Goal: Task Accomplishment & Management: Use online tool/utility

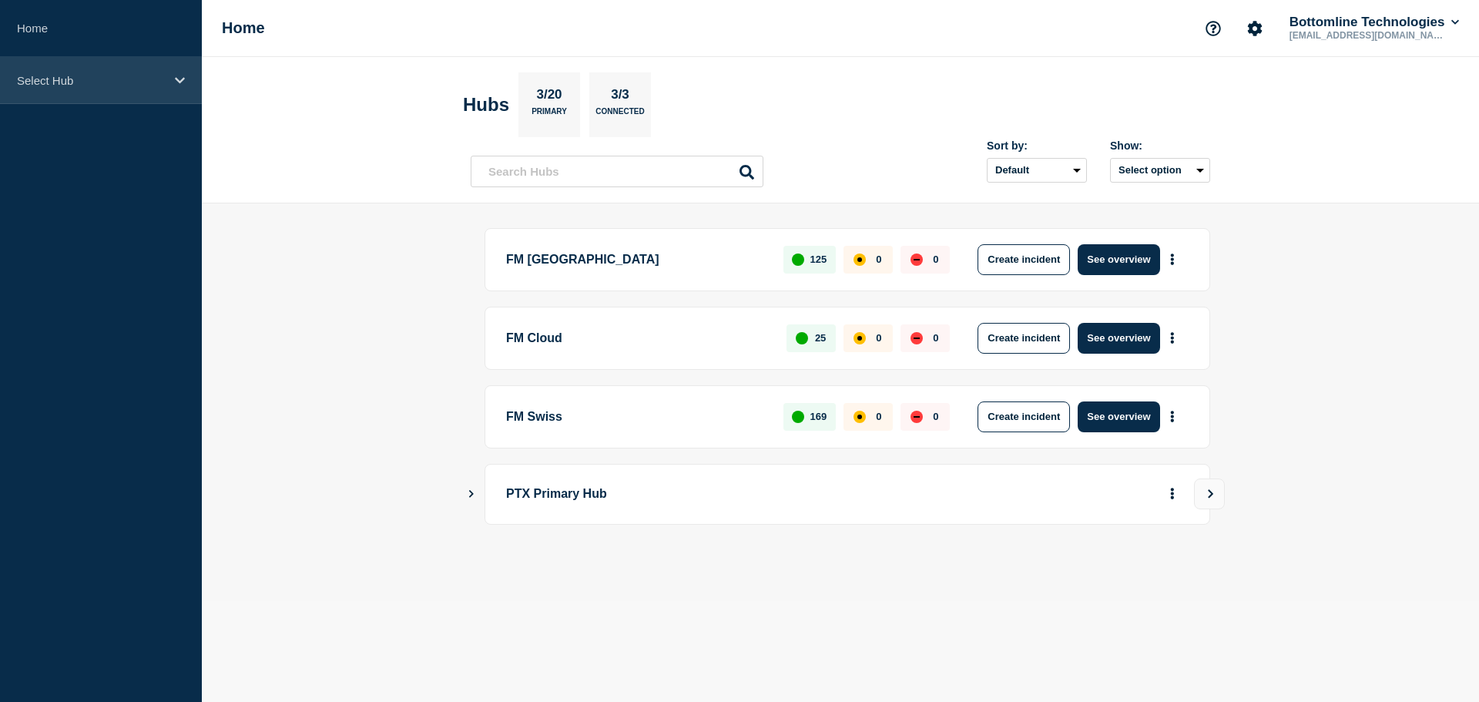
click at [143, 92] on div "Select Hub" at bounding box center [101, 80] width 202 height 47
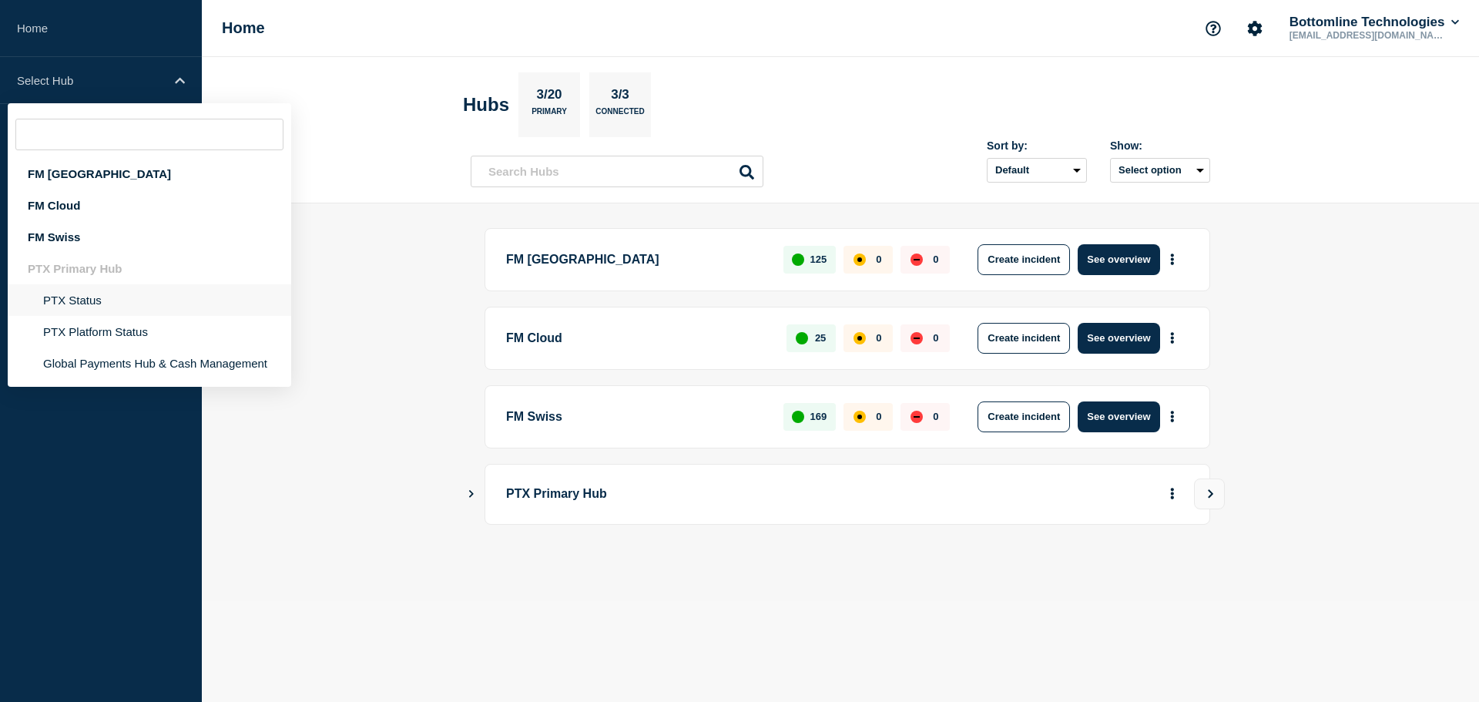
click at [112, 316] on li "PTX Status" at bounding box center [149, 332] width 283 height 32
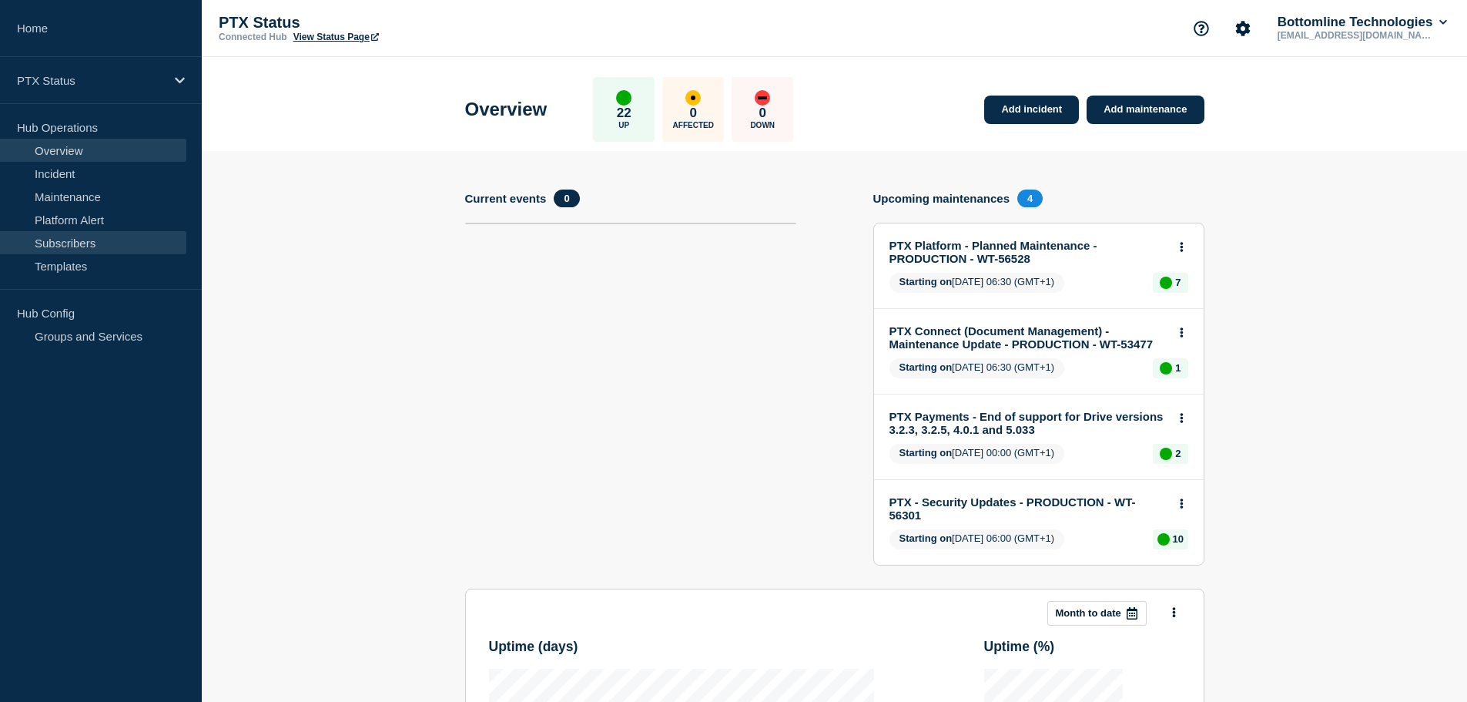
click at [88, 243] on link "Subscribers" at bounding box center [93, 242] width 186 height 23
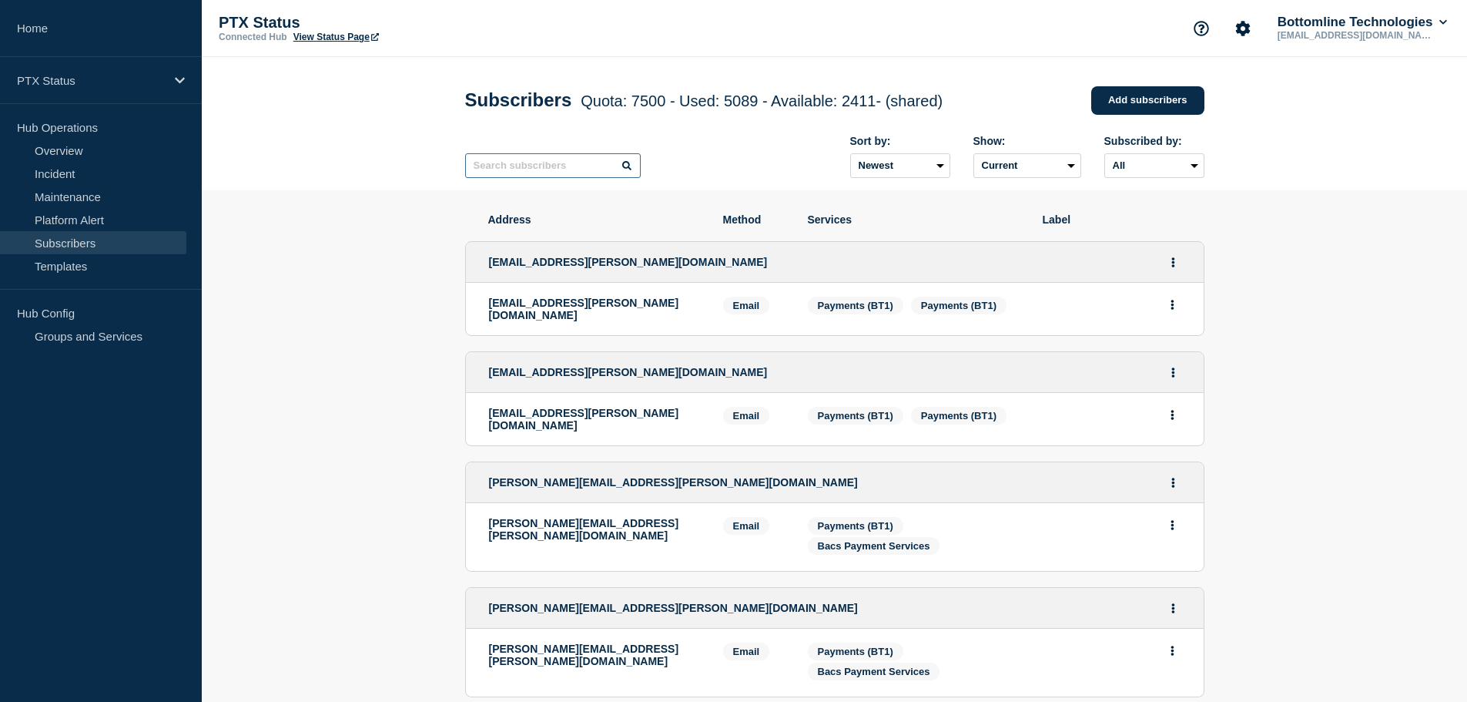
click at [572, 169] on input "text" at bounding box center [553, 165] width 176 height 25
type input "stepchange"
click at [678, 167] on div "stepchange Sort by: Newest Oldest Show: Current Deleted Recently deleted Subscr…" at bounding box center [834, 156] width 739 height 67
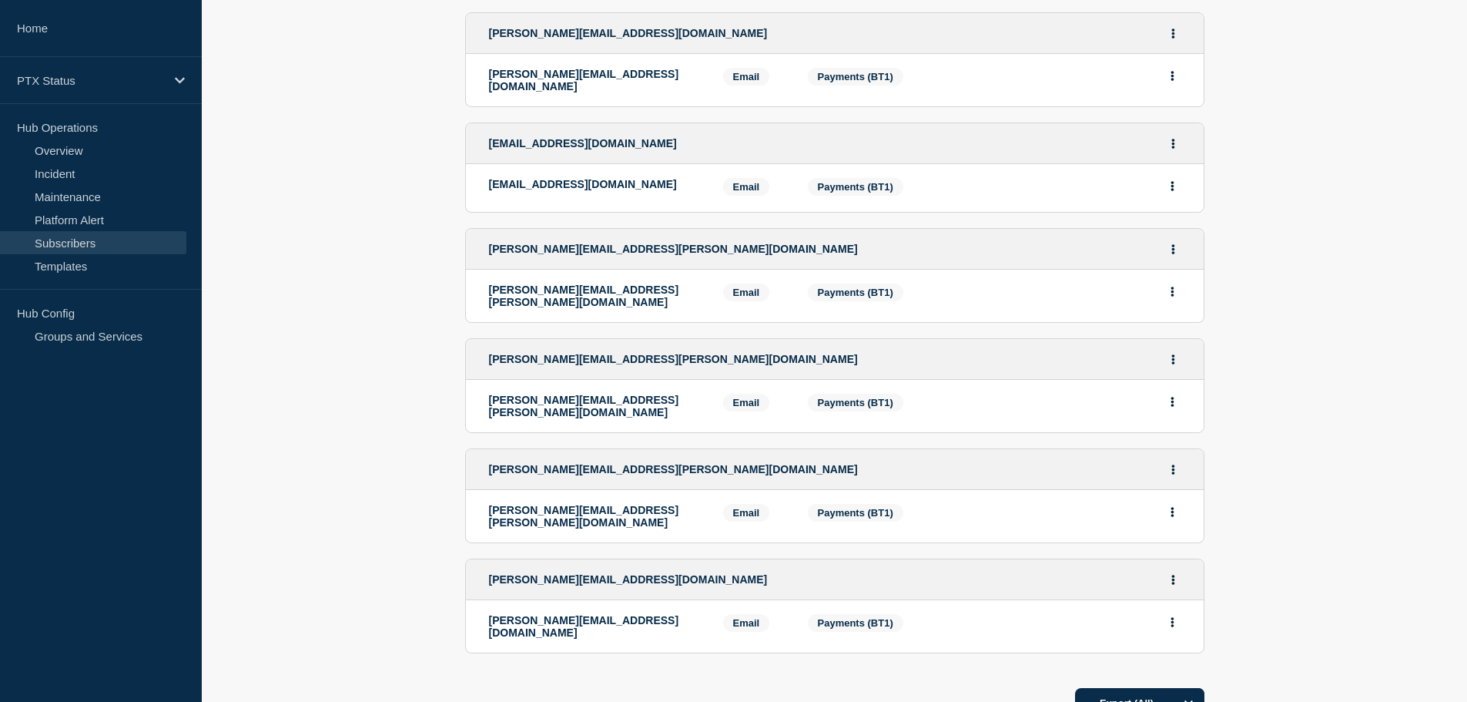
scroll to position [1078, 0]
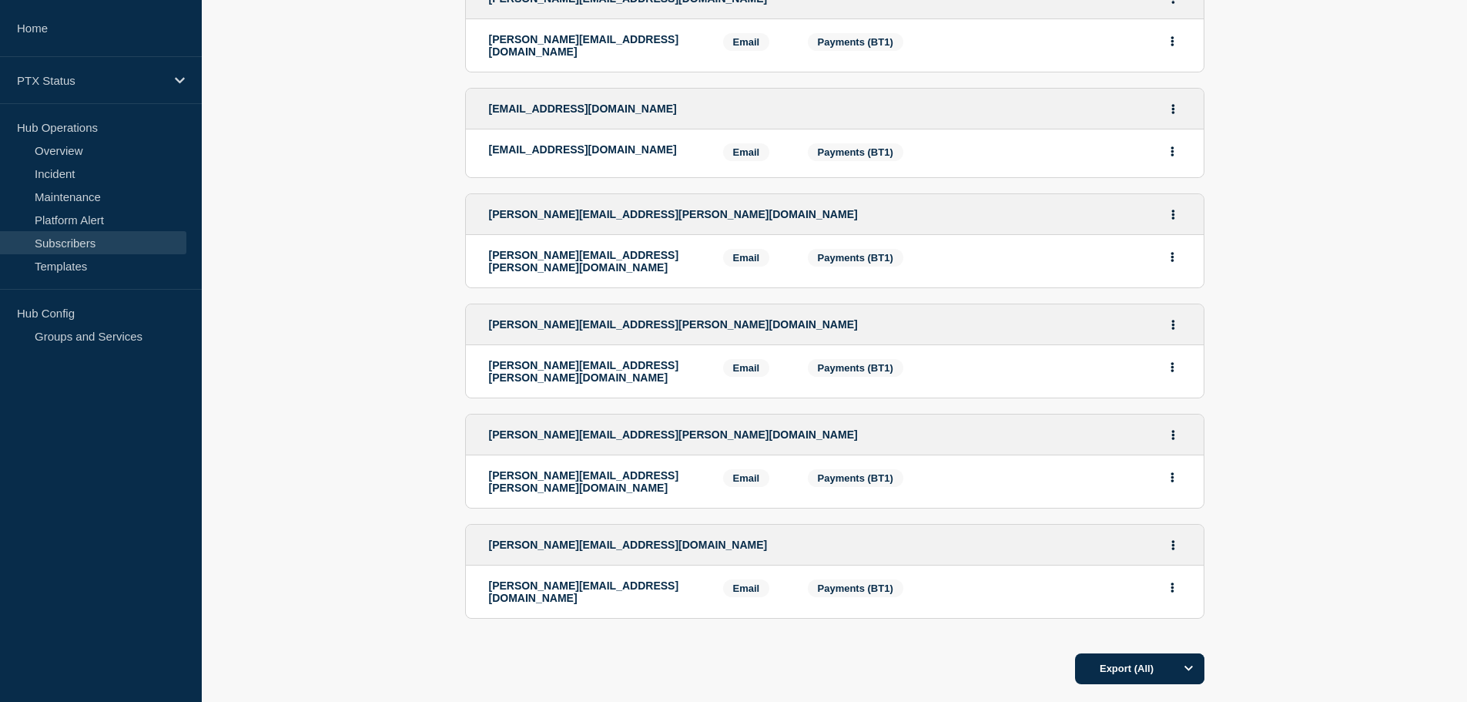
click at [568, 642] on div "Export (All)" at bounding box center [834, 663] width 739 height 44
